Goal: Register for event/course

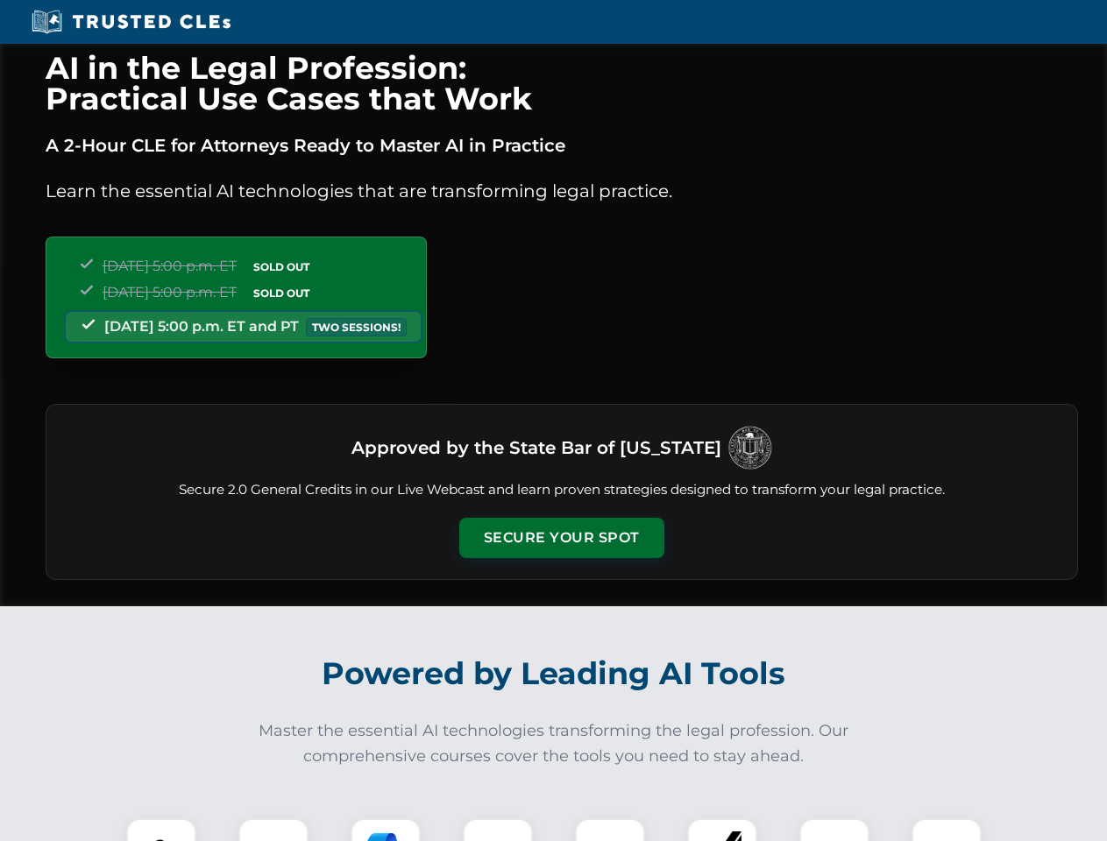
click at [561, 538] on button "Secure Your Spot" at bounding box center [561, 538] width 205 height 40
click at [161, 830] on img at bounding box center [161, 853] width 51 height 51
click at [273, 830] on div at bounding box center [273, 854] width 70 height 70
click at [386, 830] on div at bounding box center [386, 854] width 70 height 70
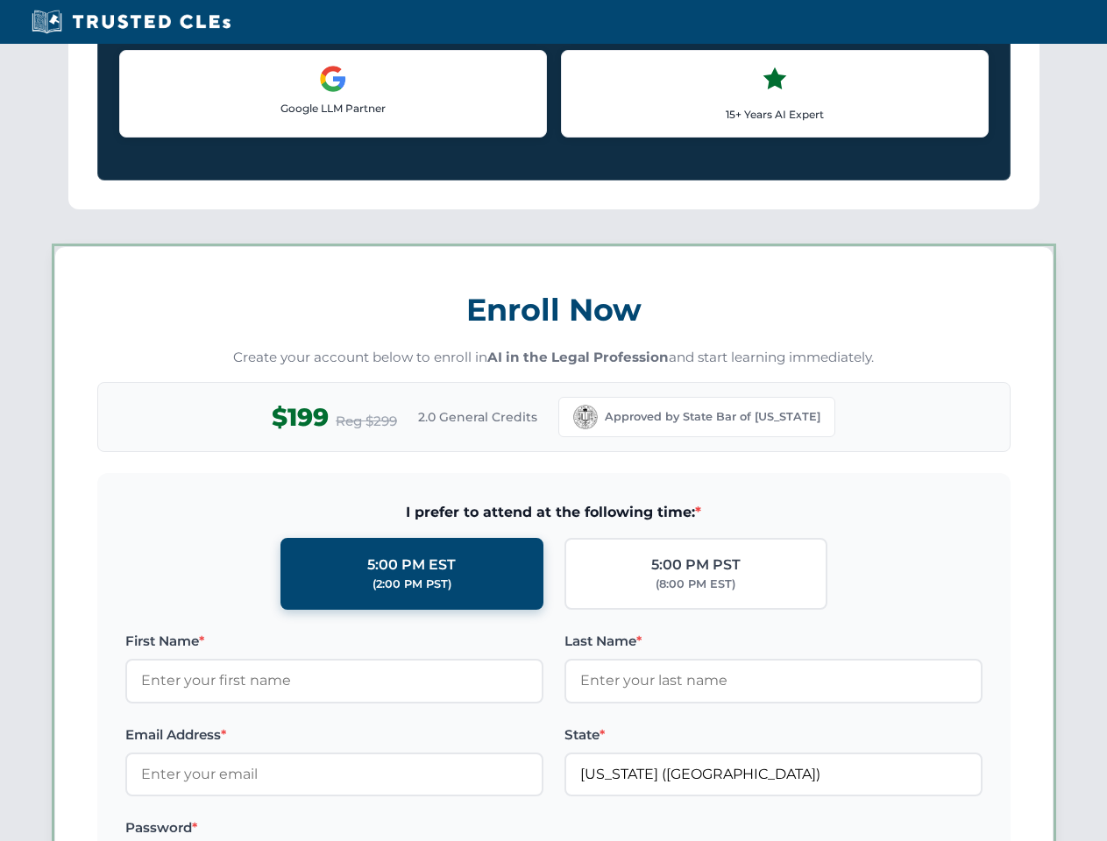
click at [834, 830] on label at bounding box center [773, 828] width 418 height 21
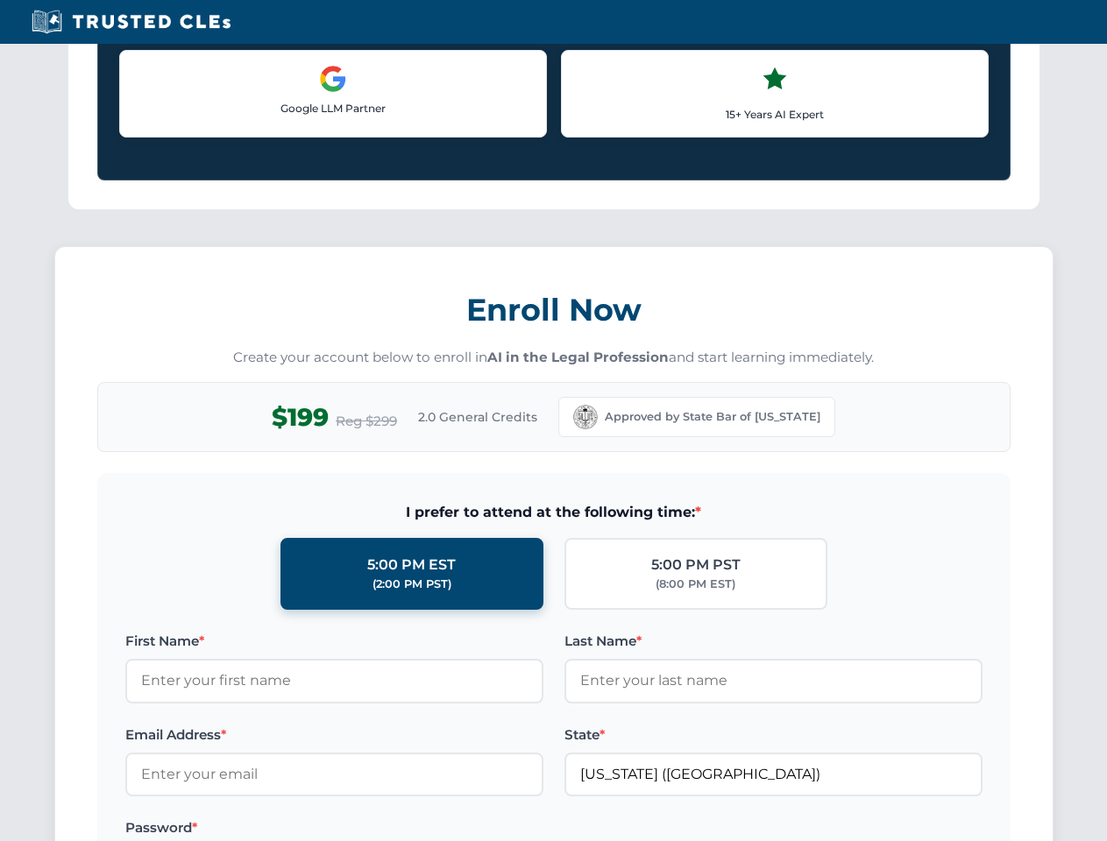
scroll to position [1721, 0]
